Goal: Browse casually: Explore the website without a specific task or goal

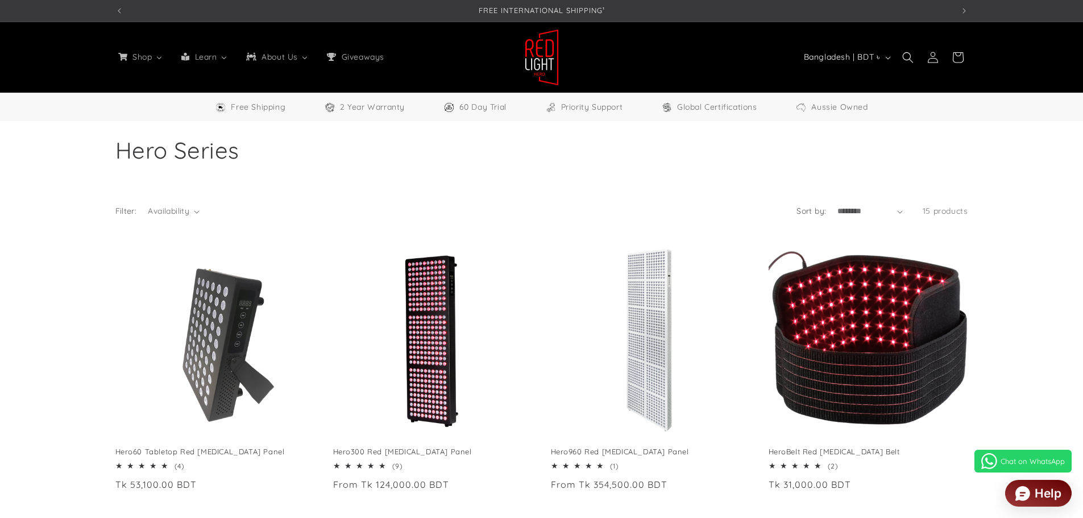
select select "**"
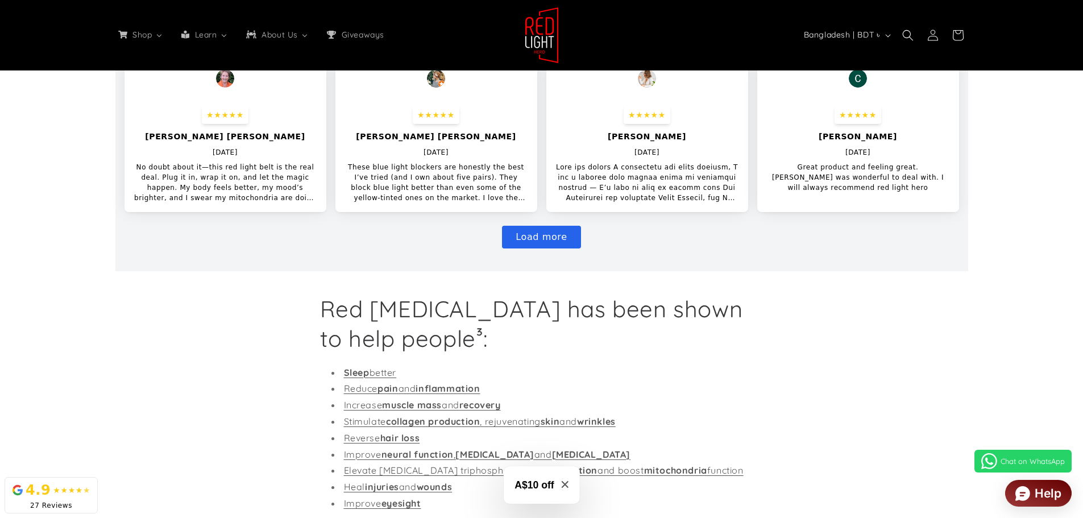
scroll to position [0, 838]
click at [728, 227] on div "Load more" at bounding box center [542, 237] width 835 height 23
click at [765, 23] on header "Shop All Products Shop our entire collection Panels & Stands 3 sizes available …" at bounding box center [542, 35] width 910 height 70
drag, startPoint x: 705, startPoint y: 17, endPoint x: 618, endPoint y: 16, distance: 87.0
click at [704, 18] on header "Shop All Products Shop our entire collection Panels & Stands 3 sizes available …" at bounding box center [542, 35] width 910 height 70
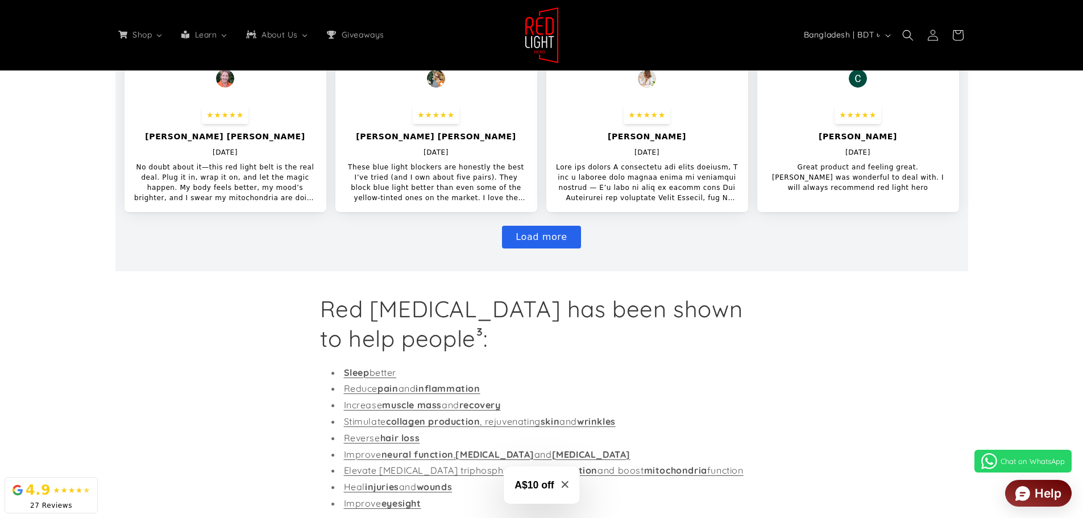
scroll to position [0, 2514]
click at [224, 318] on div "Red [MEDICAL_DATA] has been shown to help people³: Sleep better Reduce pain and…" at bounding box center [542, 443] width 910 height 298
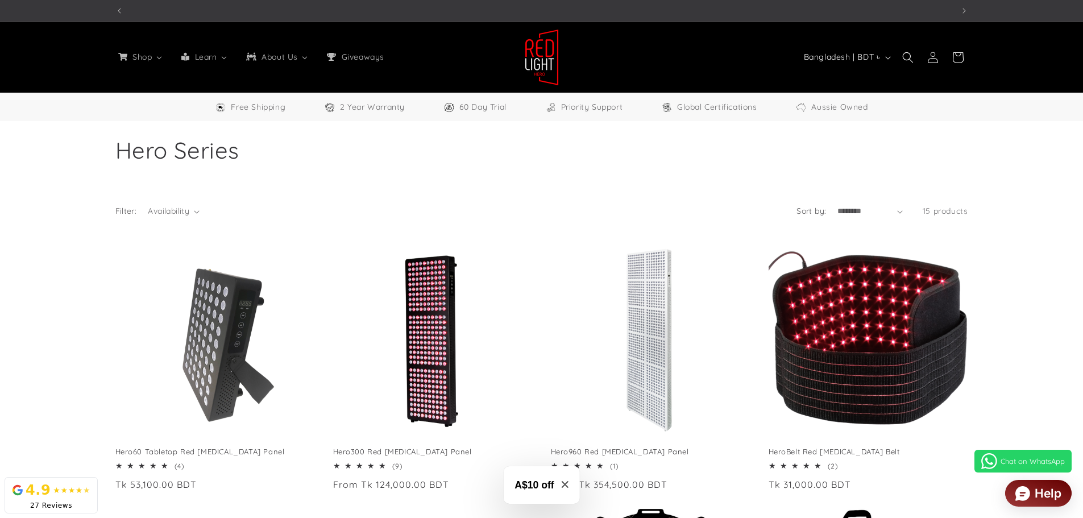
scroll to position [0, 0]
click at [1063, 7] on div "FREE INTERNATIONAL SHIPPING¹ 60 DAY RETURN POLICY² 5% off welcome gift - use co…" at bounding box center [541, 11] width 1083 height 22
